Goal: Check status: Check status

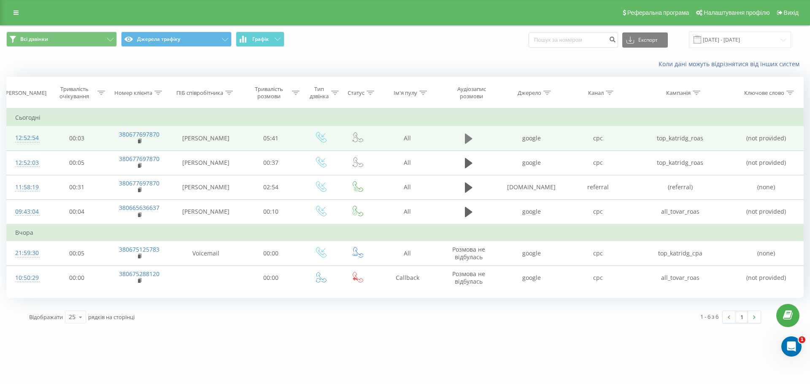
click at [469, 140] on icon at bounding box center [469, 139] width 8 height 10
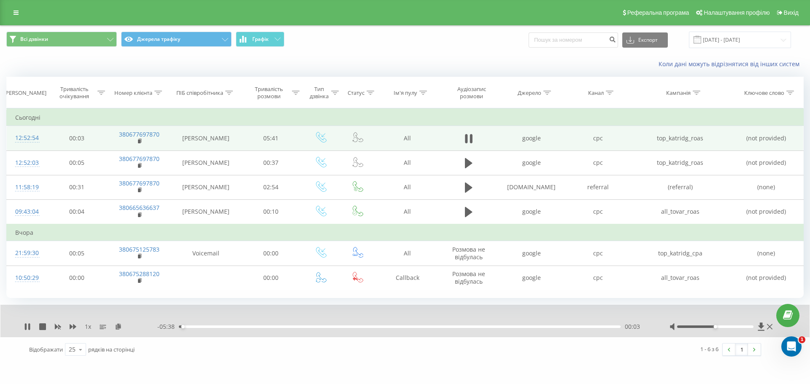
click at [221, 328] on div "00:03" at bounding box center [400, 327] width 442 height 3
click at [224, 327] on div "00:37" at bounding box center [400, 327] width 442 height 3
click at [215, 327] on div "00:28" at bounding box center [400, 327] width 442 height 3
click at [277, 327] on div "00:30" at bounding box center [400, 327] width 442 height 3
click at [368, 327] on div "02:26" at bounding box center [400, 327] width 442 height 3
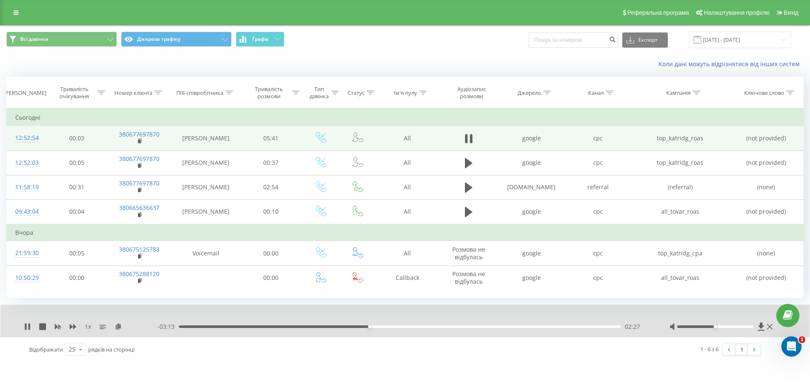
click at [478, 327] on div "02:27" at bounding box center [400, 327] width 442 height 3
click at [533, 327] on div "03:57" at bounding box center [400, 327] width 442 height 3
click at [570, 327] on div "05:02" at bounding box center [400, 327] width 442 height 3
click at [600, 327] on div "05:25" at bounding box center [400, 327] width 442 height 3
click at [25, 328] on icon at bounding box center [26, 327] width 2 height 7
